Goal: Find specific page/section: Find specific page/section

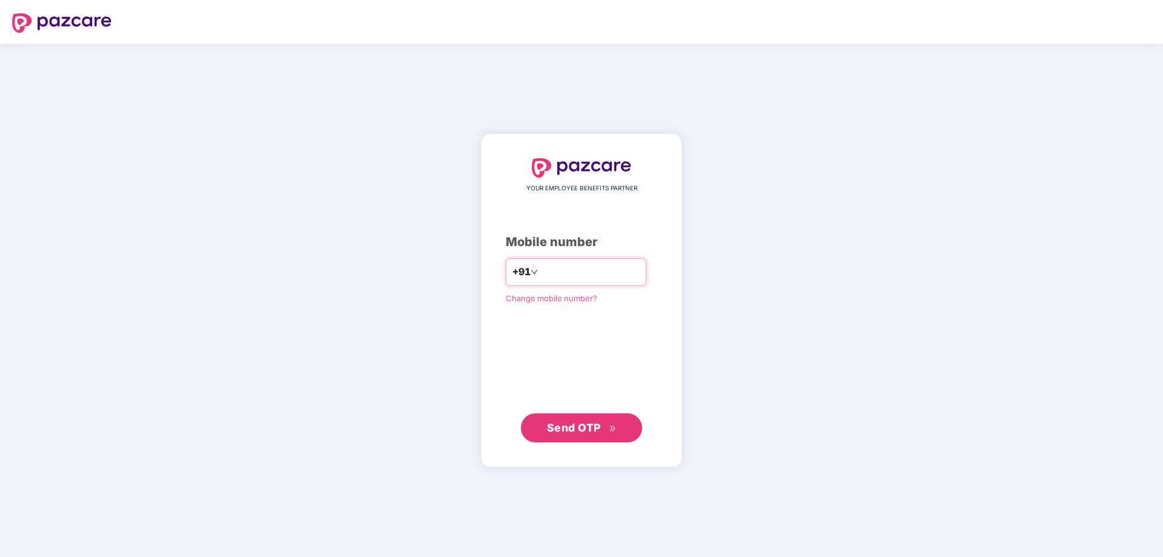
click at [560, 269] on input "number" at bounding box center [589, 272] width 99 height 19
type input "**********"
click at [564, 438] on button "Send OTP" at bounding box center [581, 427] width 121 height 29
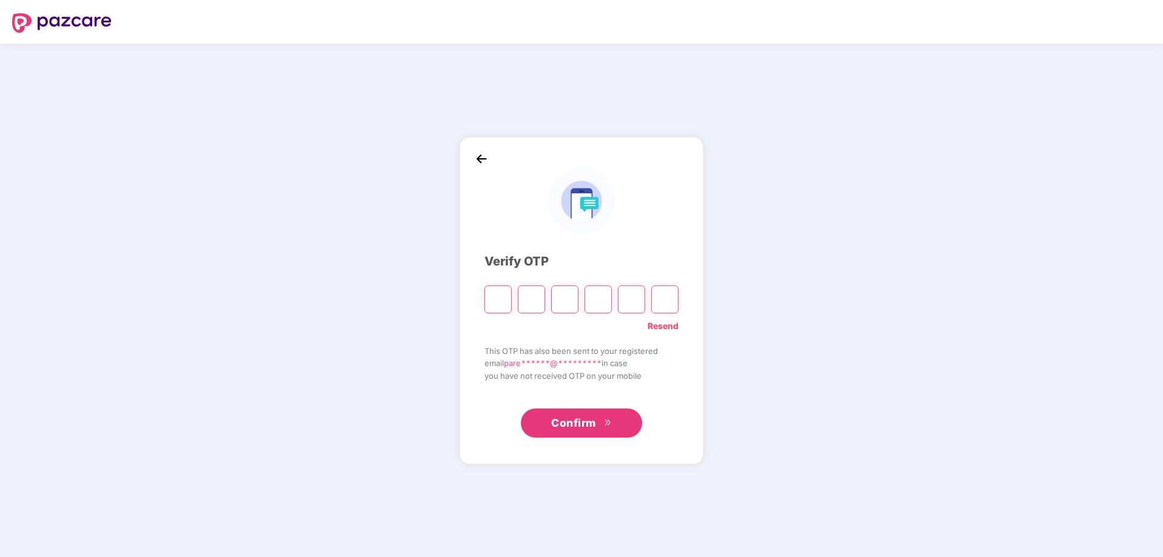
type input "*"
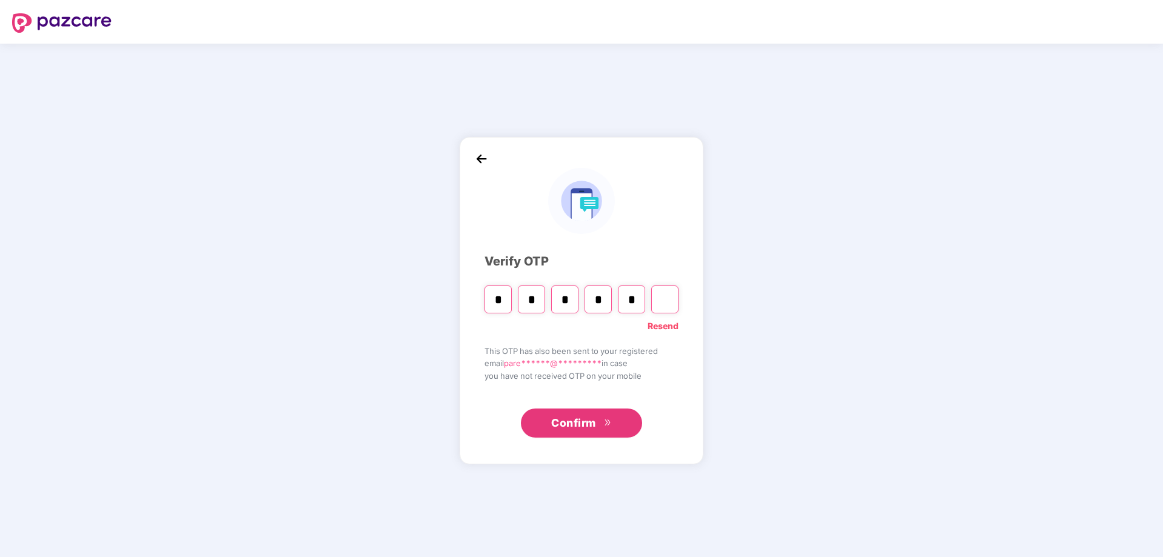
type input "*"
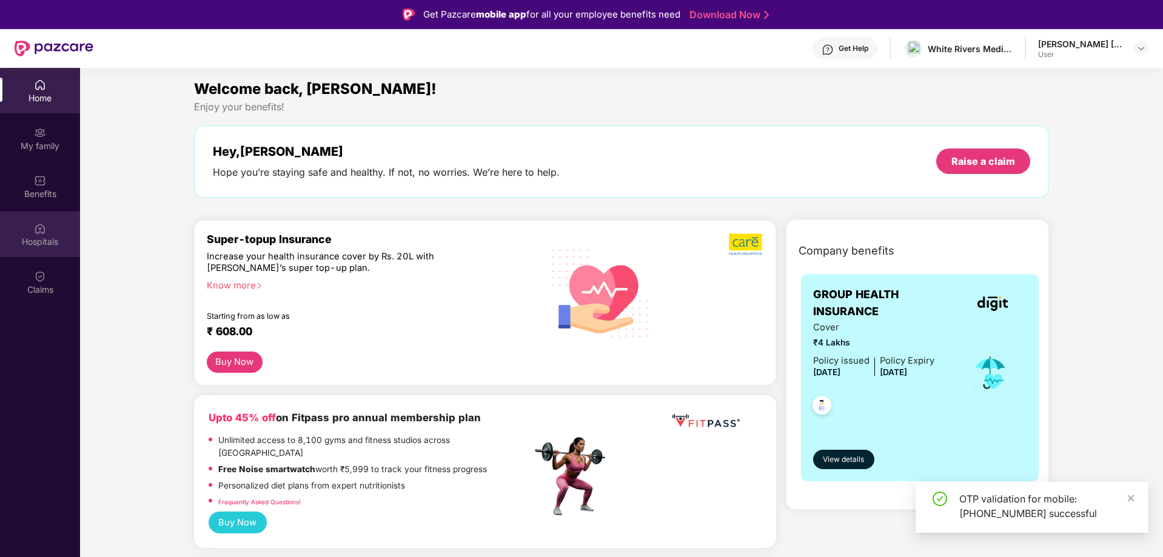
click at [58, 238] on div "Hospitals" at bounding box center [40, 242] width 80 height 12
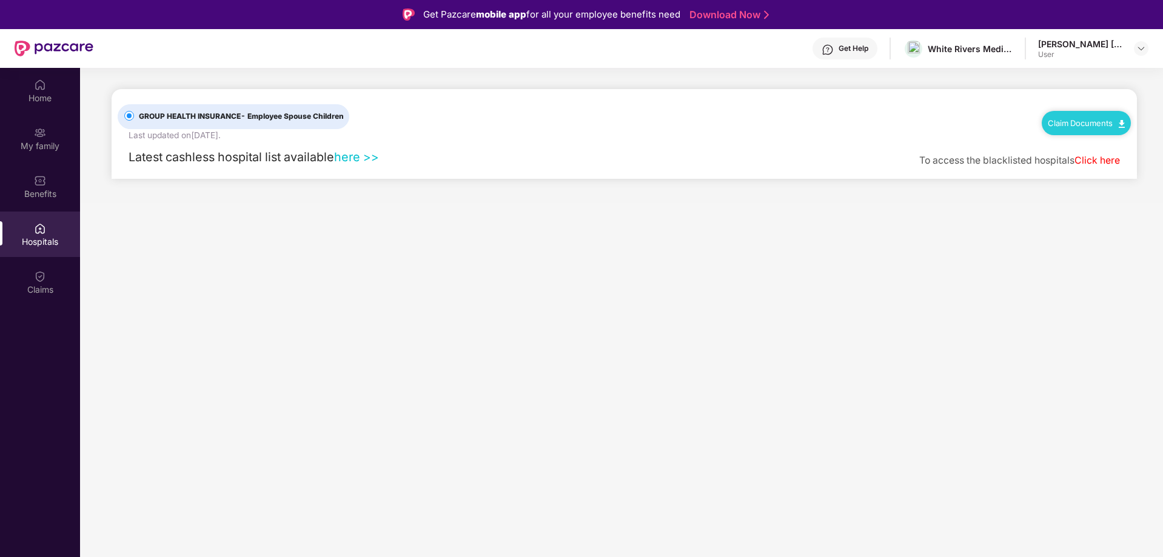
click at [349, 159] on link "here >>" at bounding box center [356, 157] width 45 height 15
click at [1093, 162] on link "Click here" at bounding box center [1097, 161] width 45 height 12
